Goal: Task Accomplishment & Management: Use online tool/utility

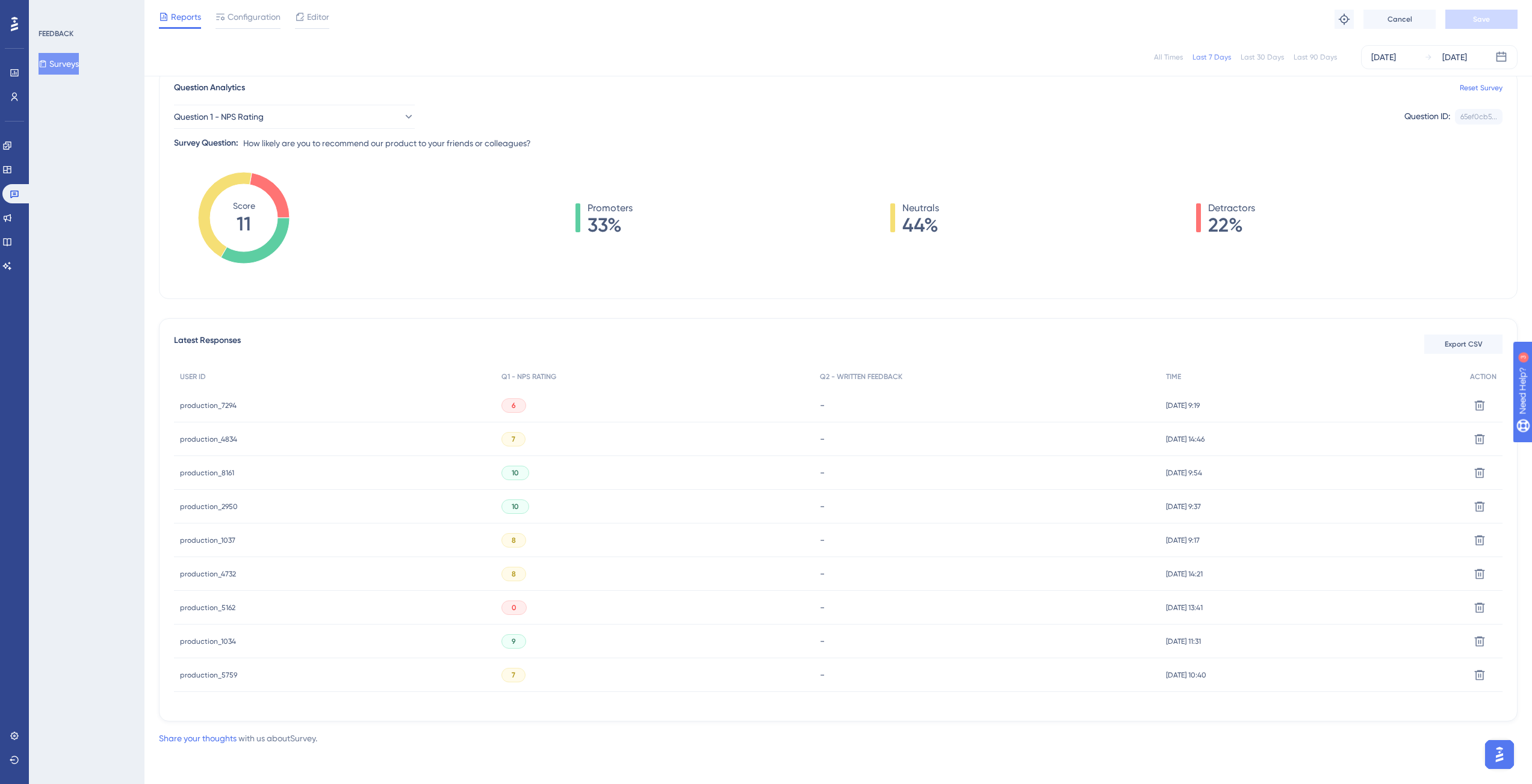
click at [220, 401] on span "production_7294" at bounding box center [208, 406] width 56 height 10
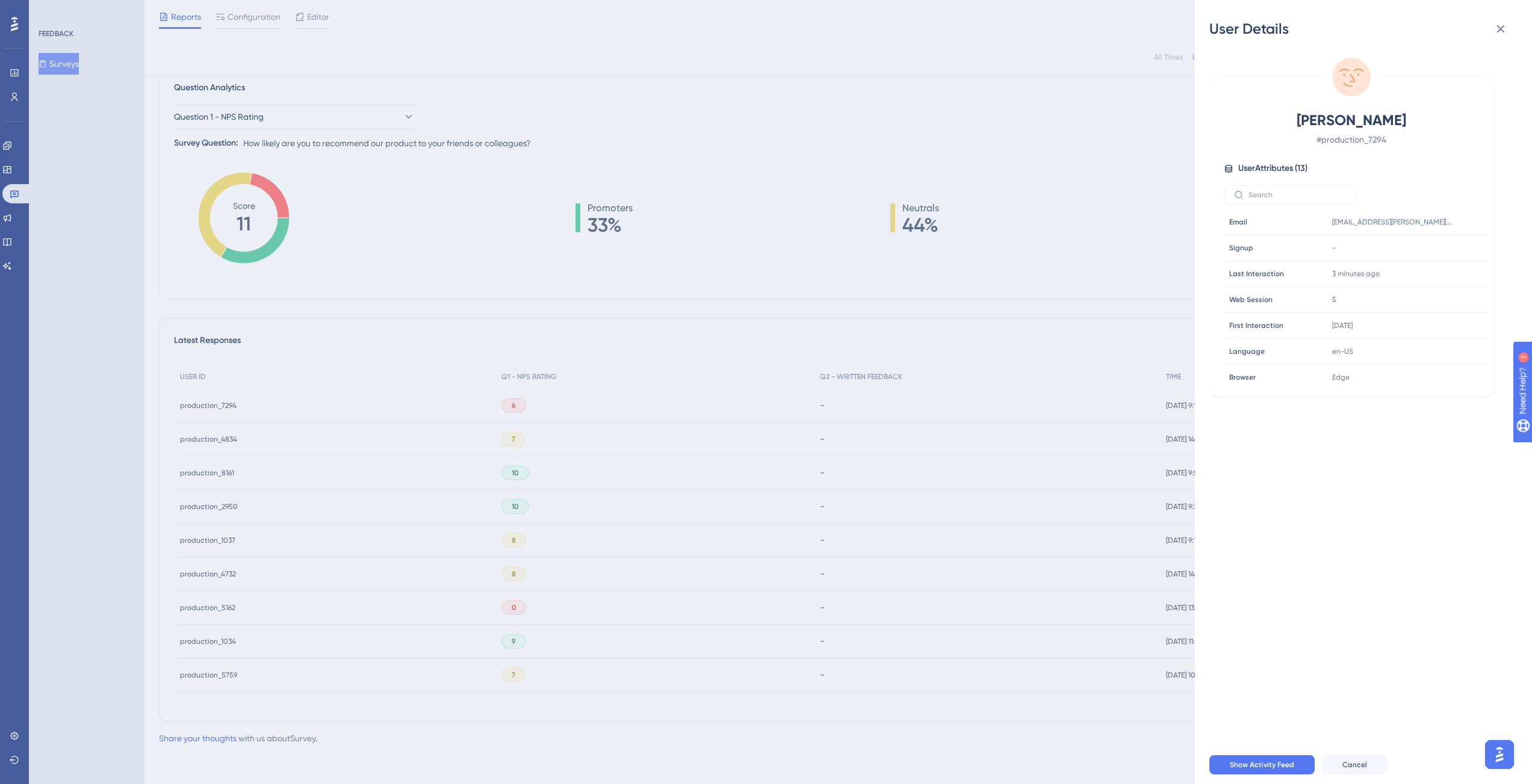
drag, startPoint x: 971, startPoint y: 173, endPoint x: 945, endPoint y: 168, distance: 26.5
click at [969, 173] on div "User Details Marjolein De Bruyne # production_7294 User Attributes ( 13 ) Email…" at bounding box center [766, 392] width 1532 height 784
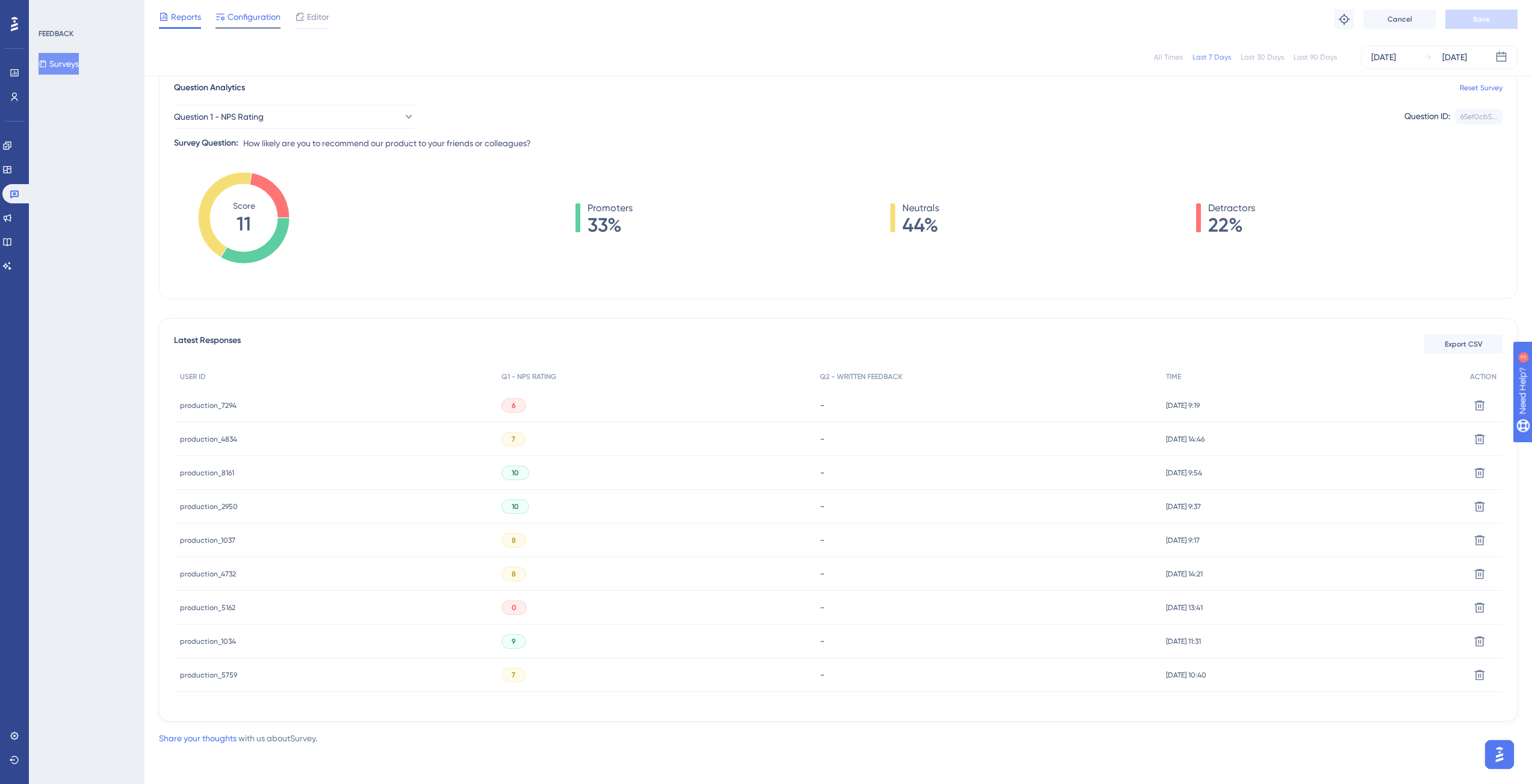
click at [236, 18] on span "Configuration" at bounding box center [254, 17] width 53 height 15
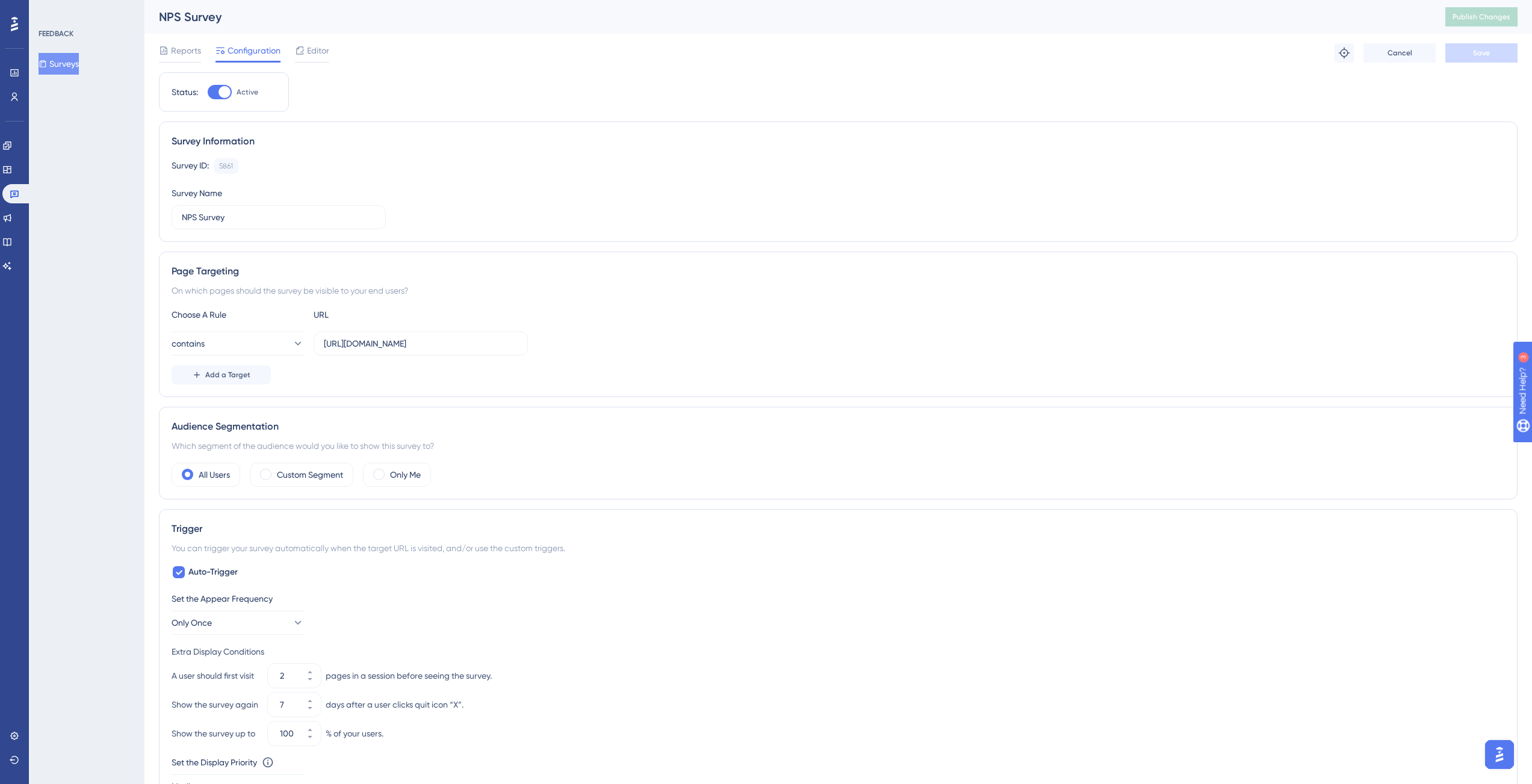
click at [201, 59] on div "Reports Configuration Editor" at bounding box center [244, 53] width 170 height 19
click at [198, 58] on div "Reports Configuration Editor" at bounding box center [244, 53] width 170 height 19
click at [197, 57] on span "Reports" at bounding box center [186, 51] width 30 height 15
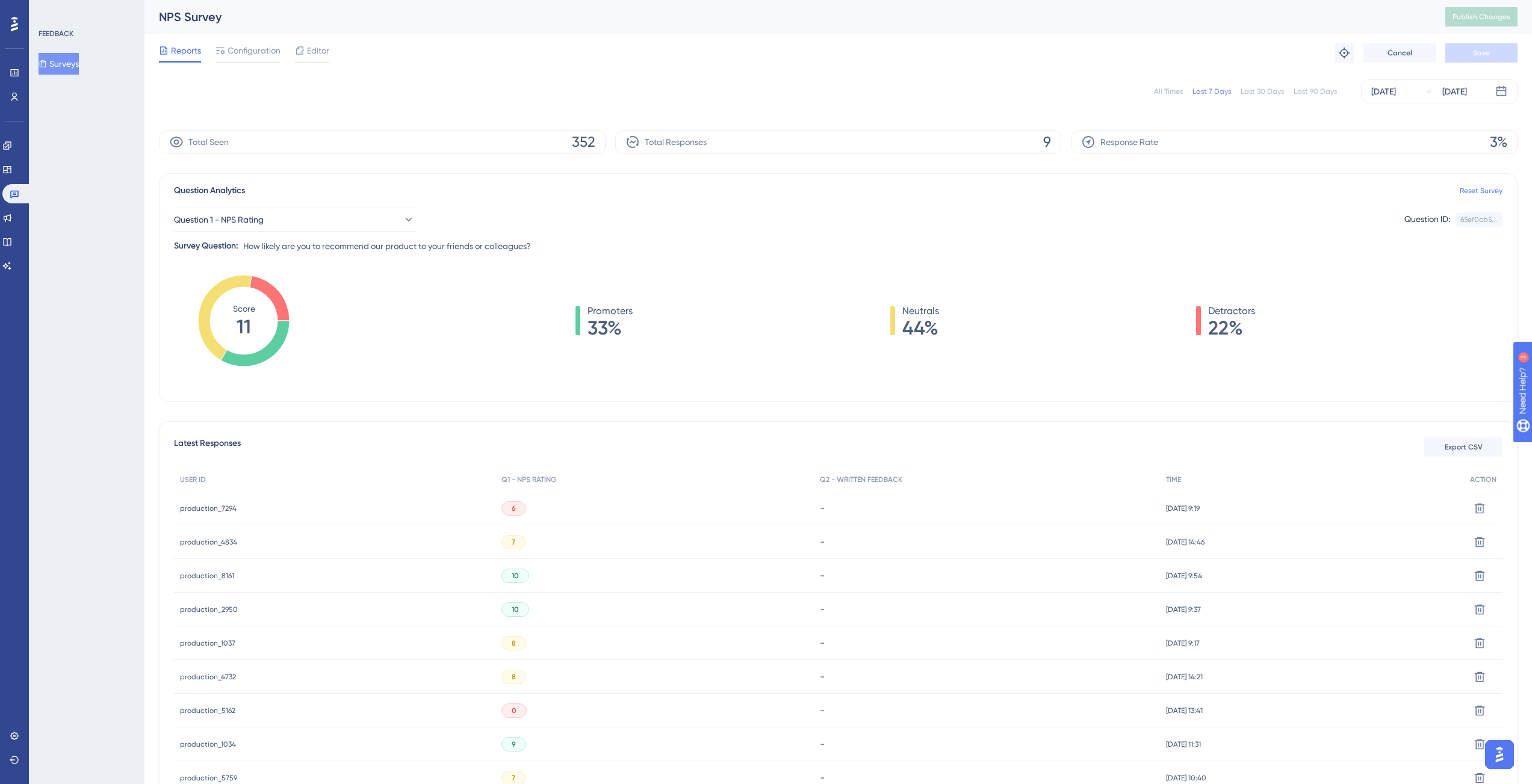
click at [211, 506] on span "production_7294" at bounding box center [208, 509] width 56 height 10
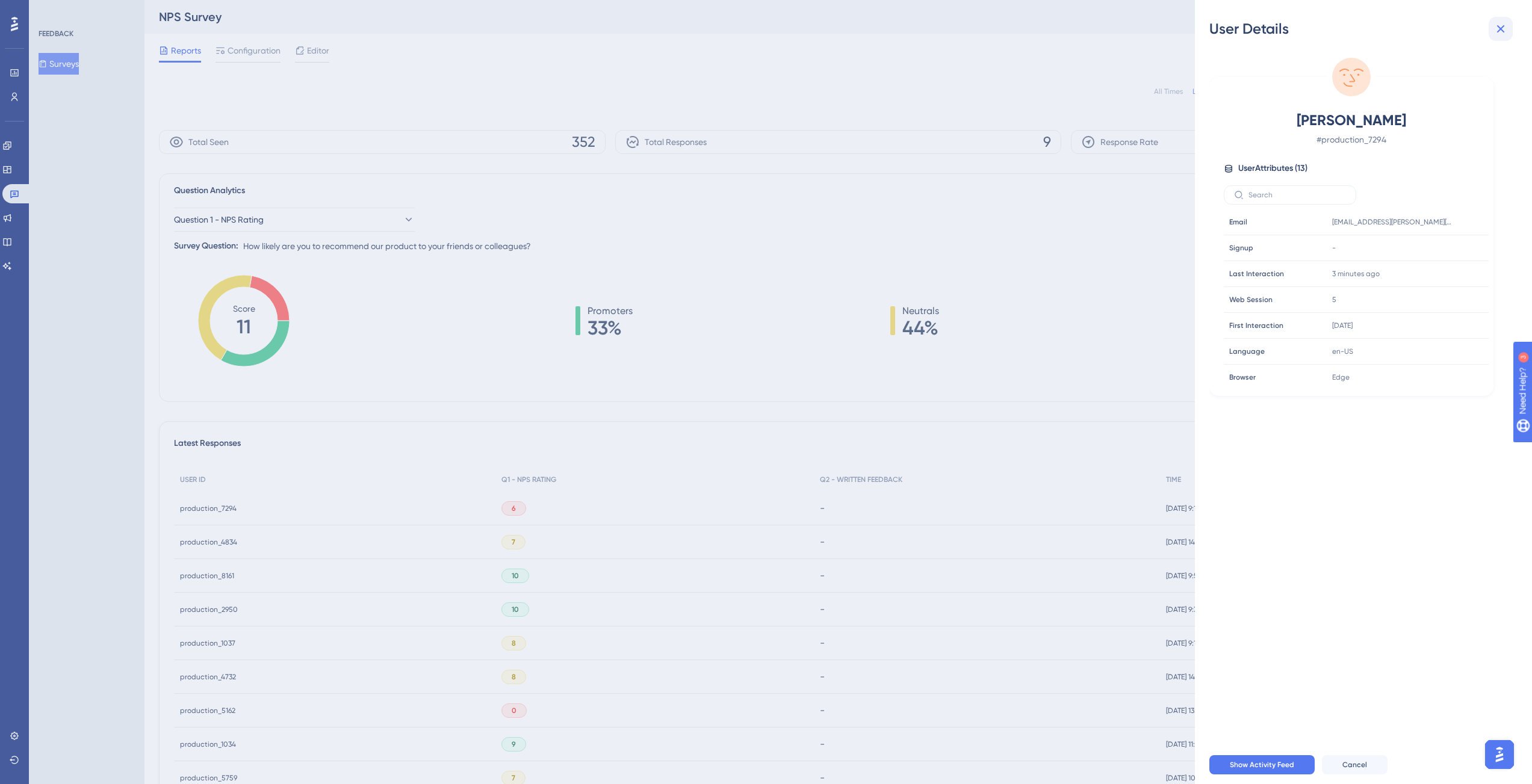
click at [1503, 33] on icon at bounding box center [1501, 29] width 15 height 15
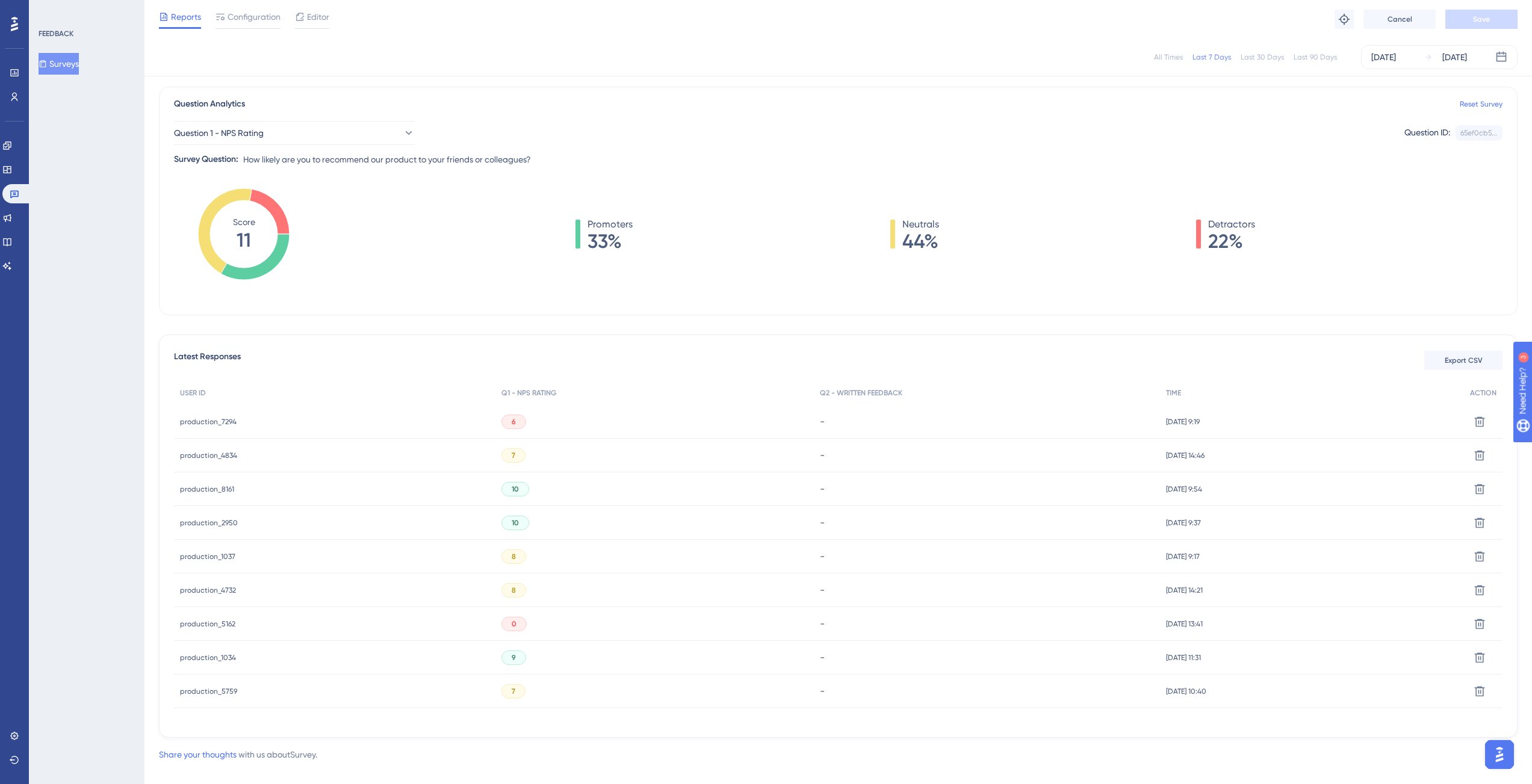
scroll to position [98, 0]
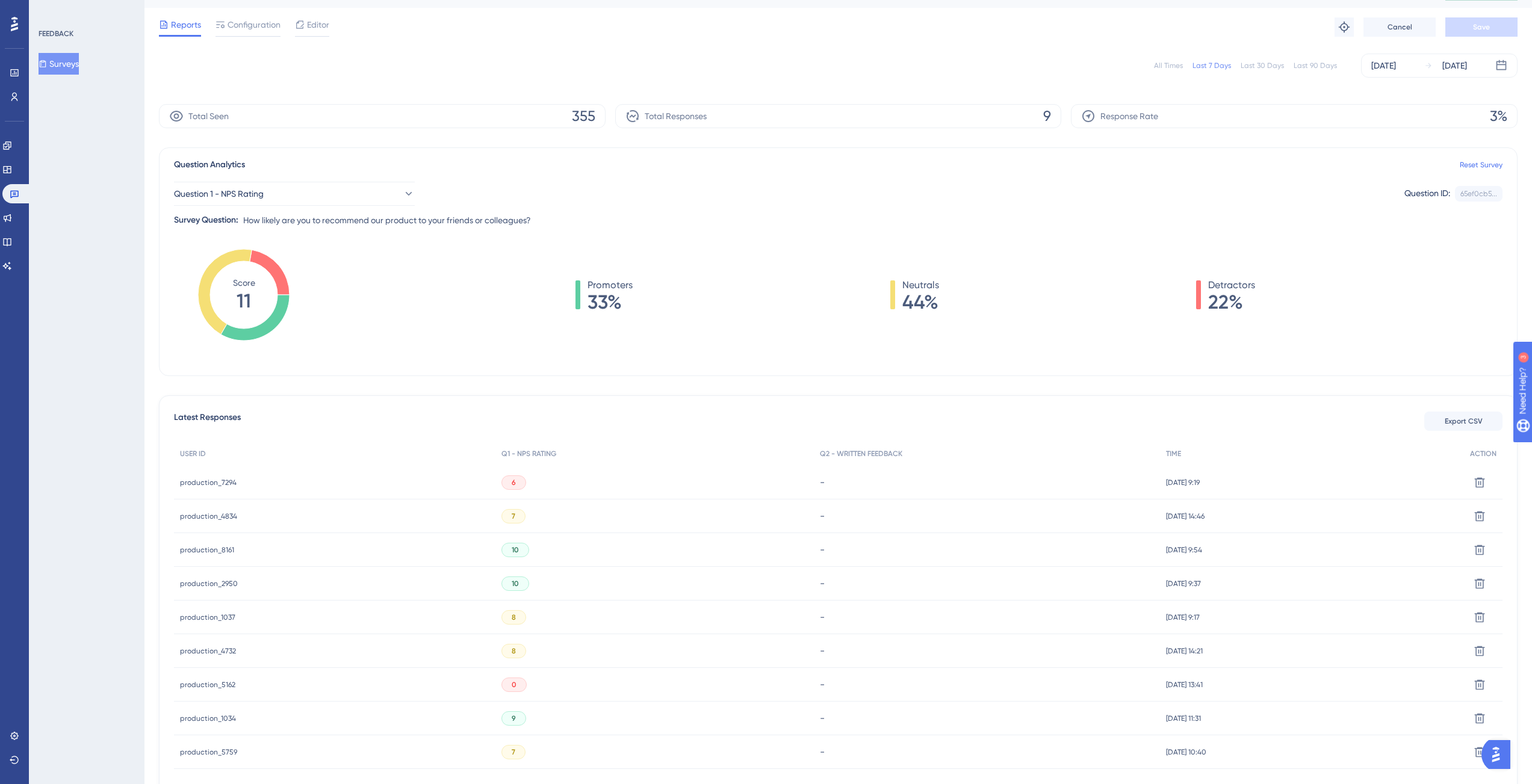
click at [88, 381] on div "FEEDBACK Surveys" at bounding box center [86, 392] width 116 height 784
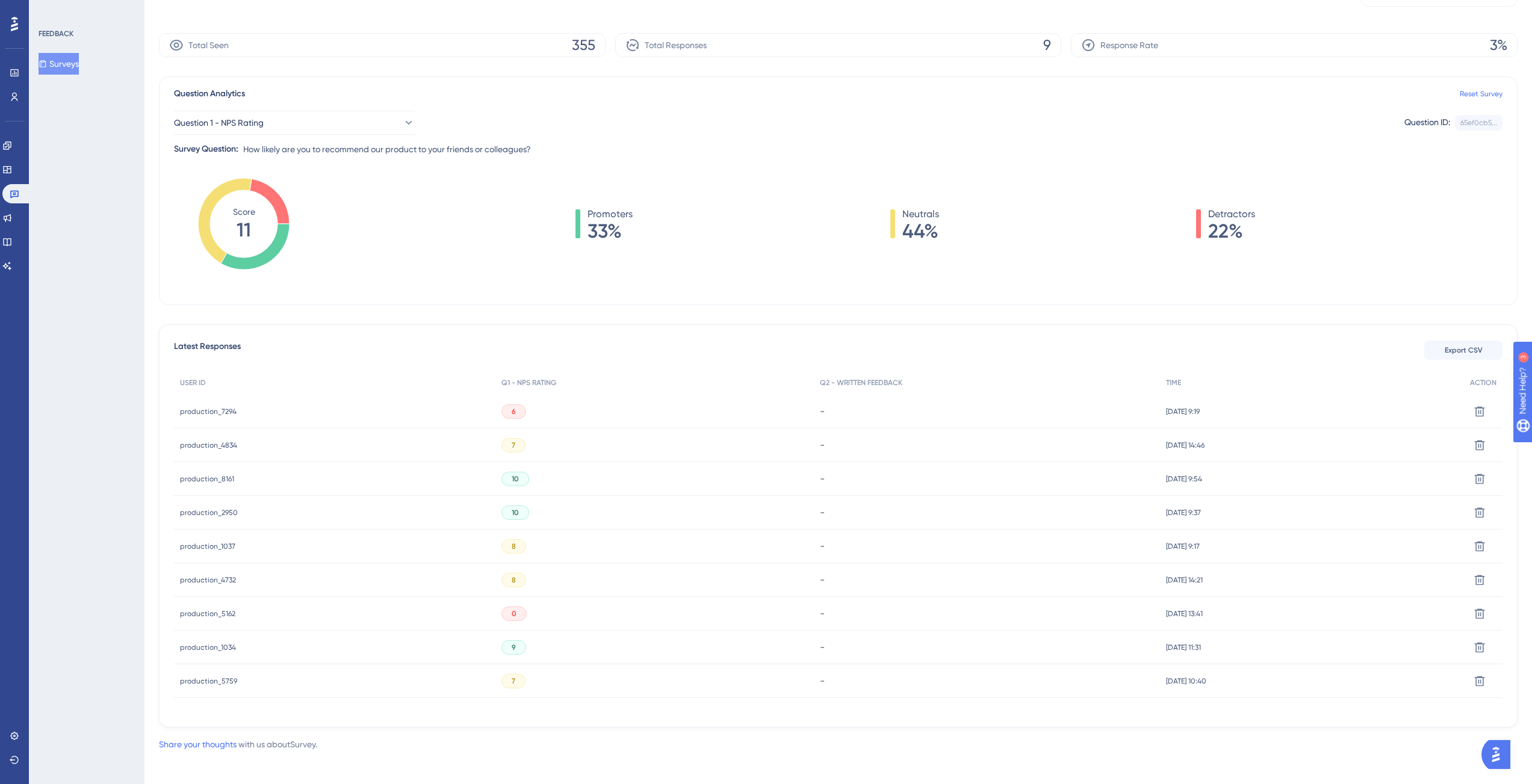
scroll to position [98, 0]
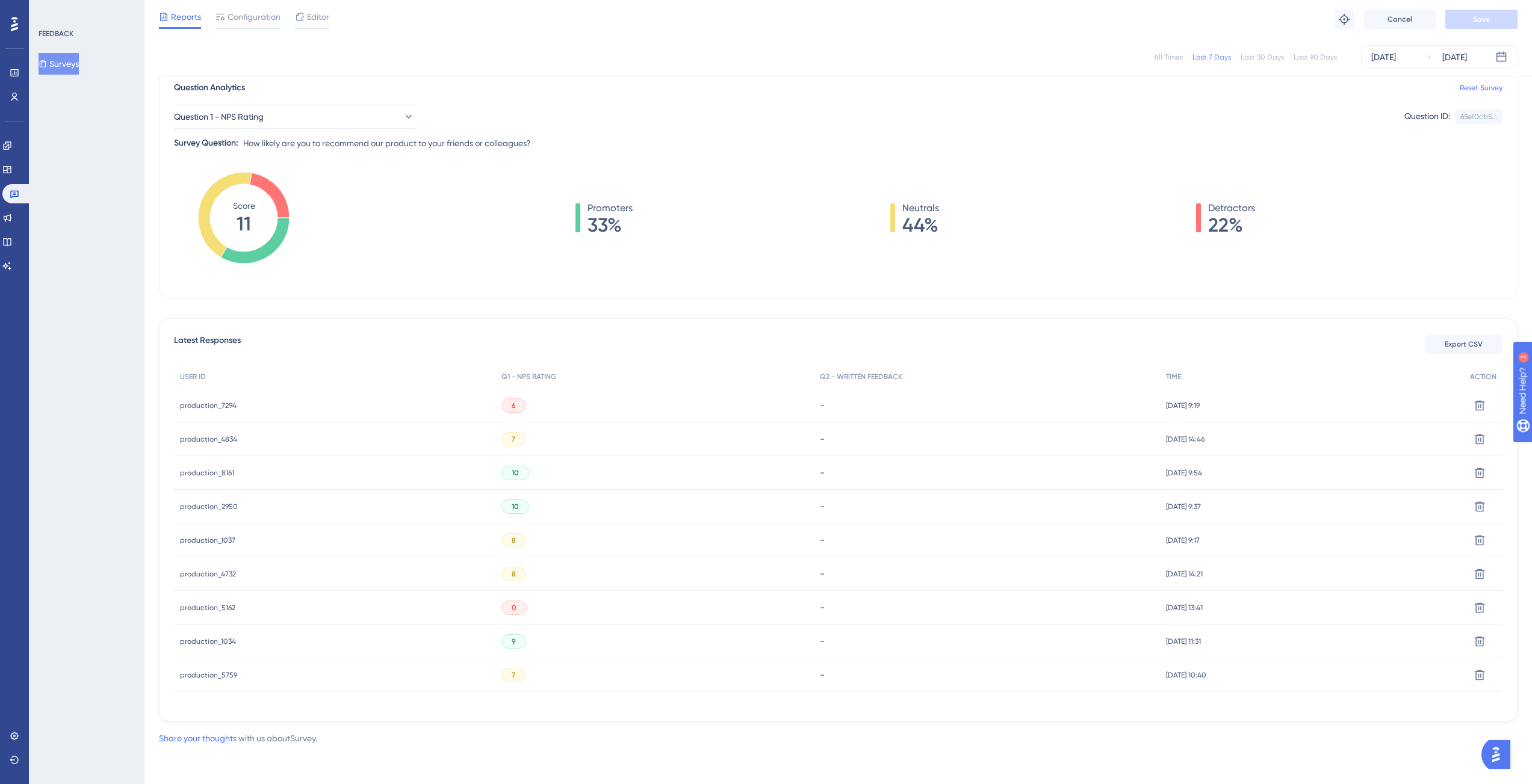
click at [637, 82] on div "Question Analytics Reset Survey" at bounding box center [838, 88] width 1329 height 15
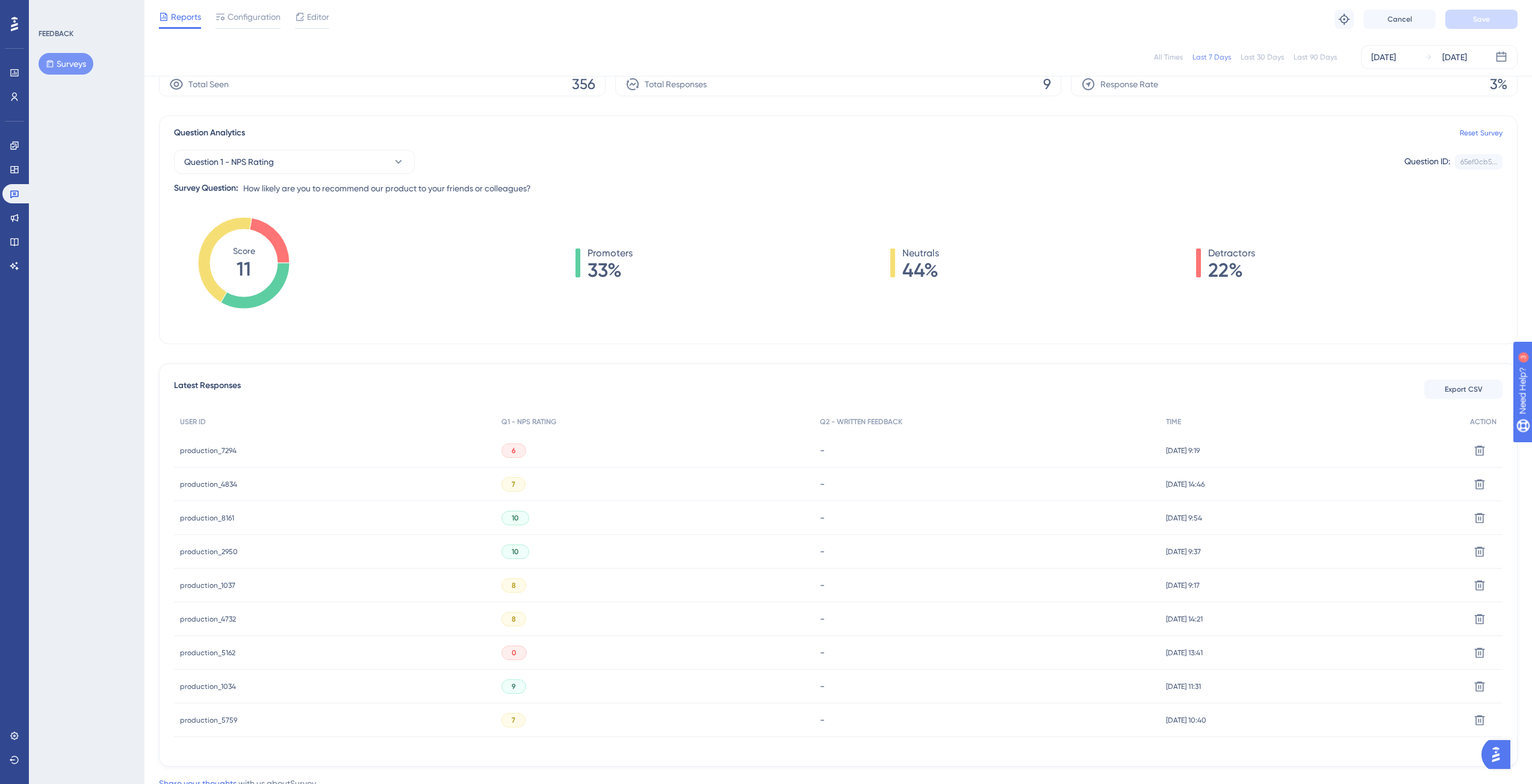
scroll to position [98, 0]
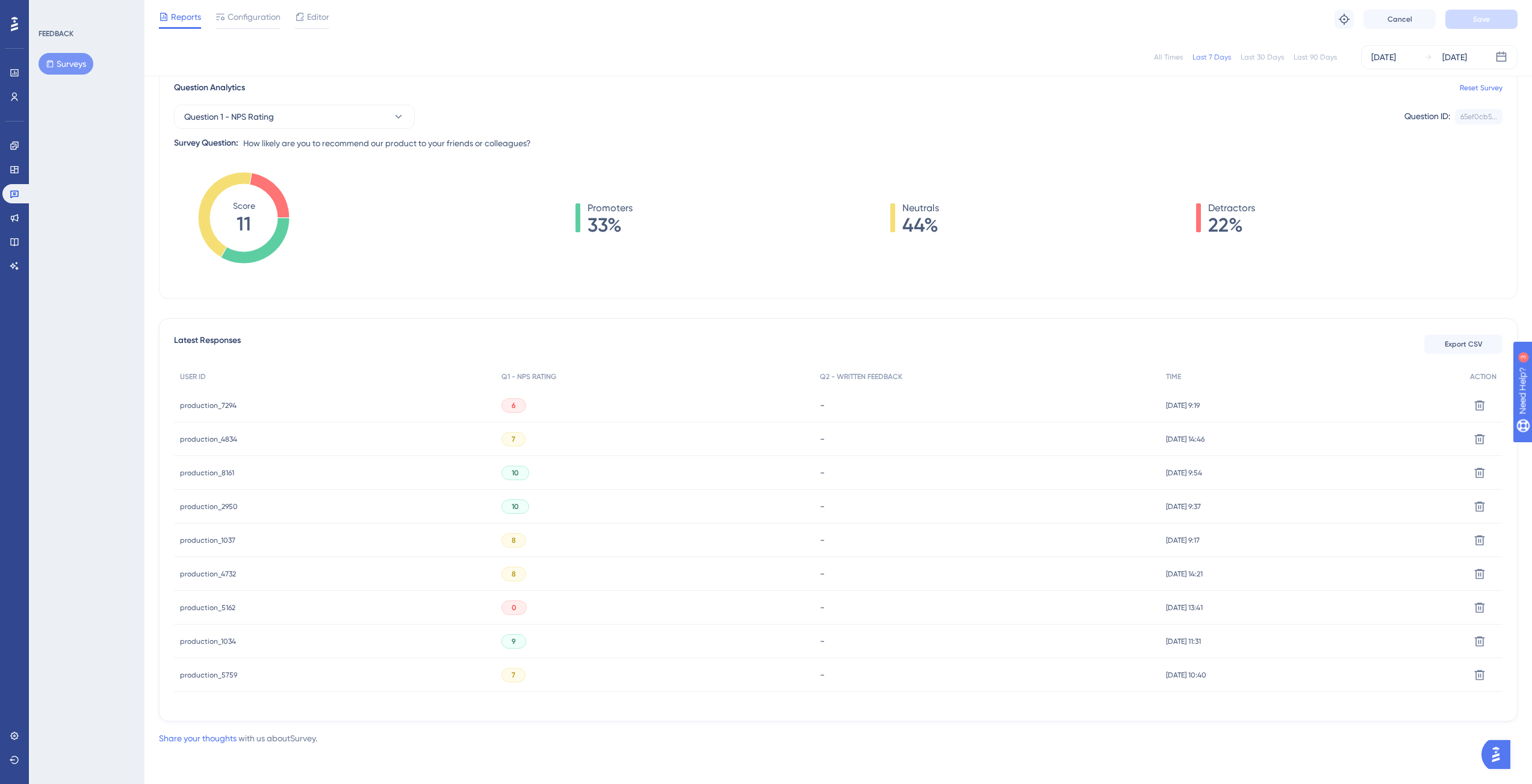
click at [214, 403] on span "production_7294" at bounding box center [208, 406] width 56 height 10
